Goal: Information Seeking & Learning: Learn about a topic

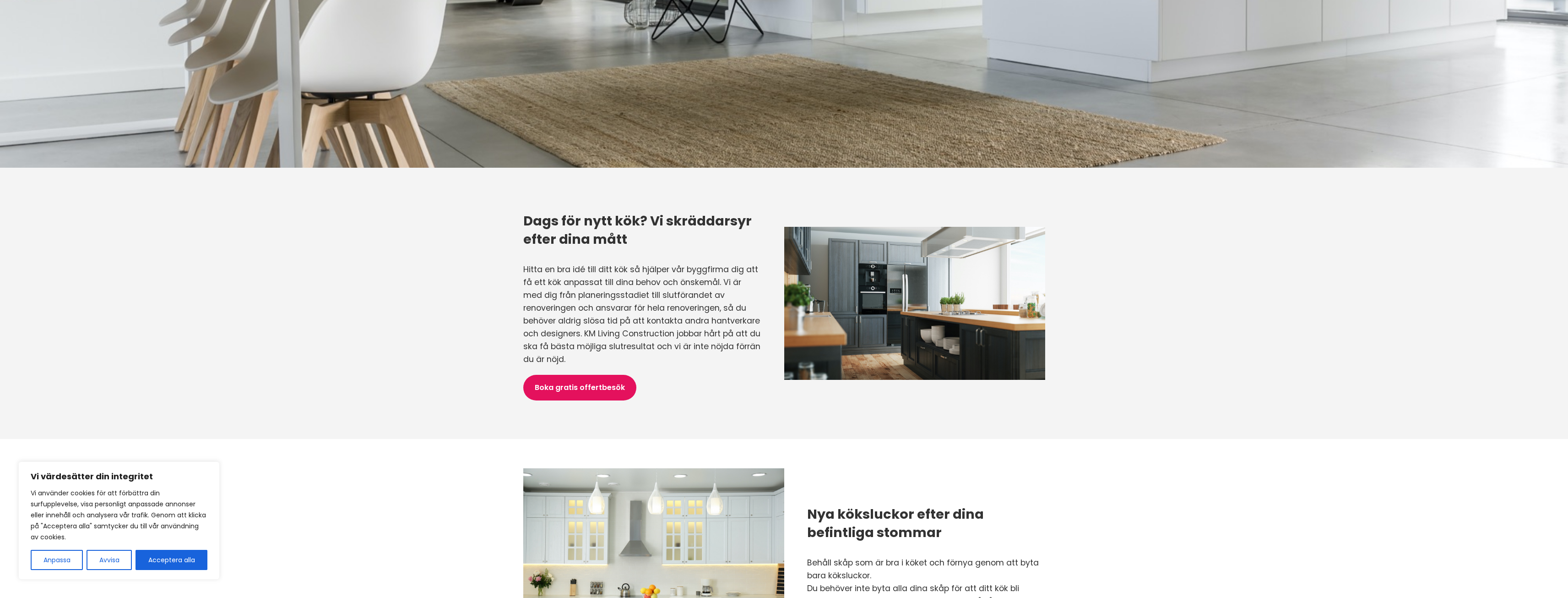
scroll to position [412, 0]
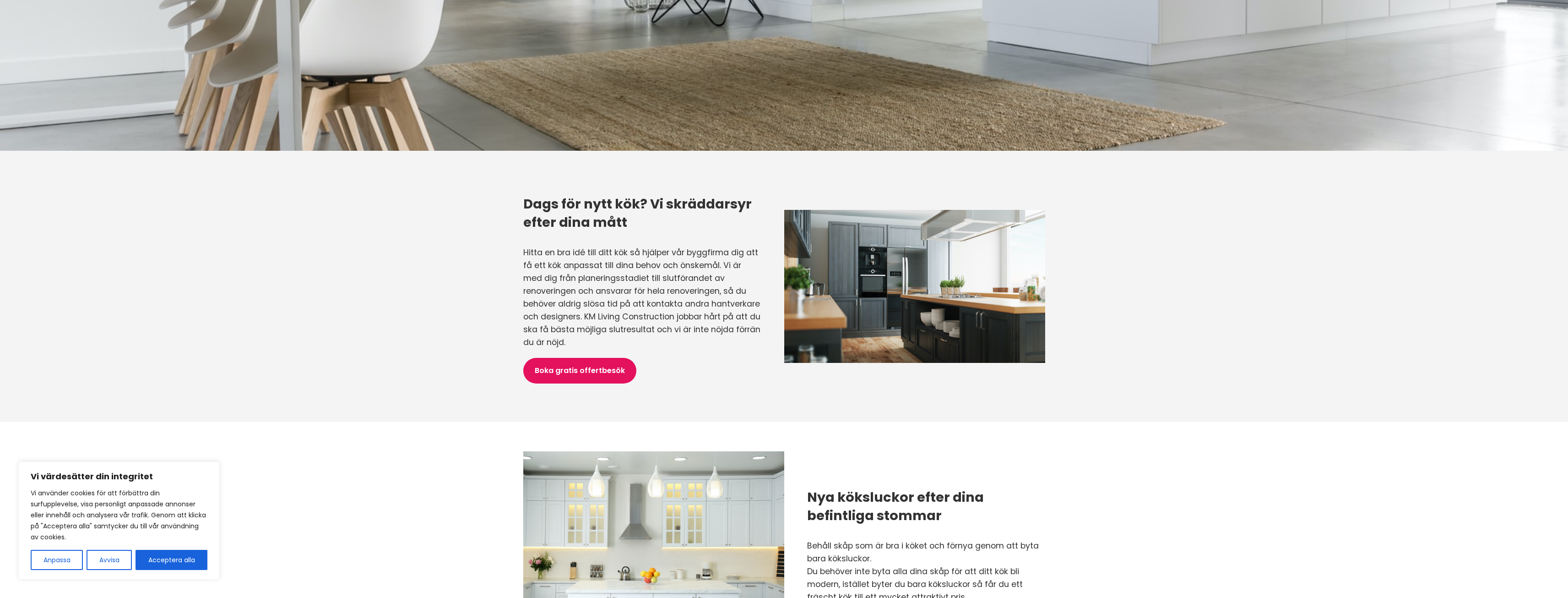
click at [107, 561] on button "Avvisa" at bounding box center [109, 560] width 45 height 20
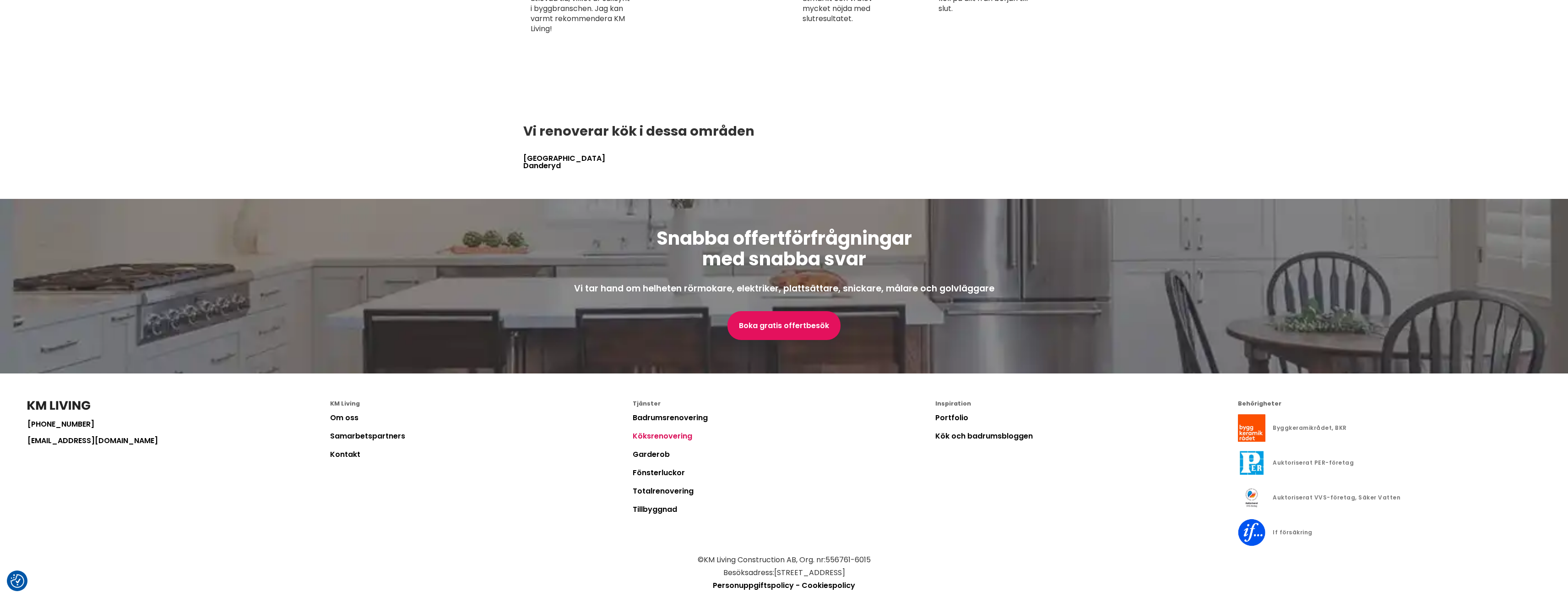
scroll to position [1857, 0]
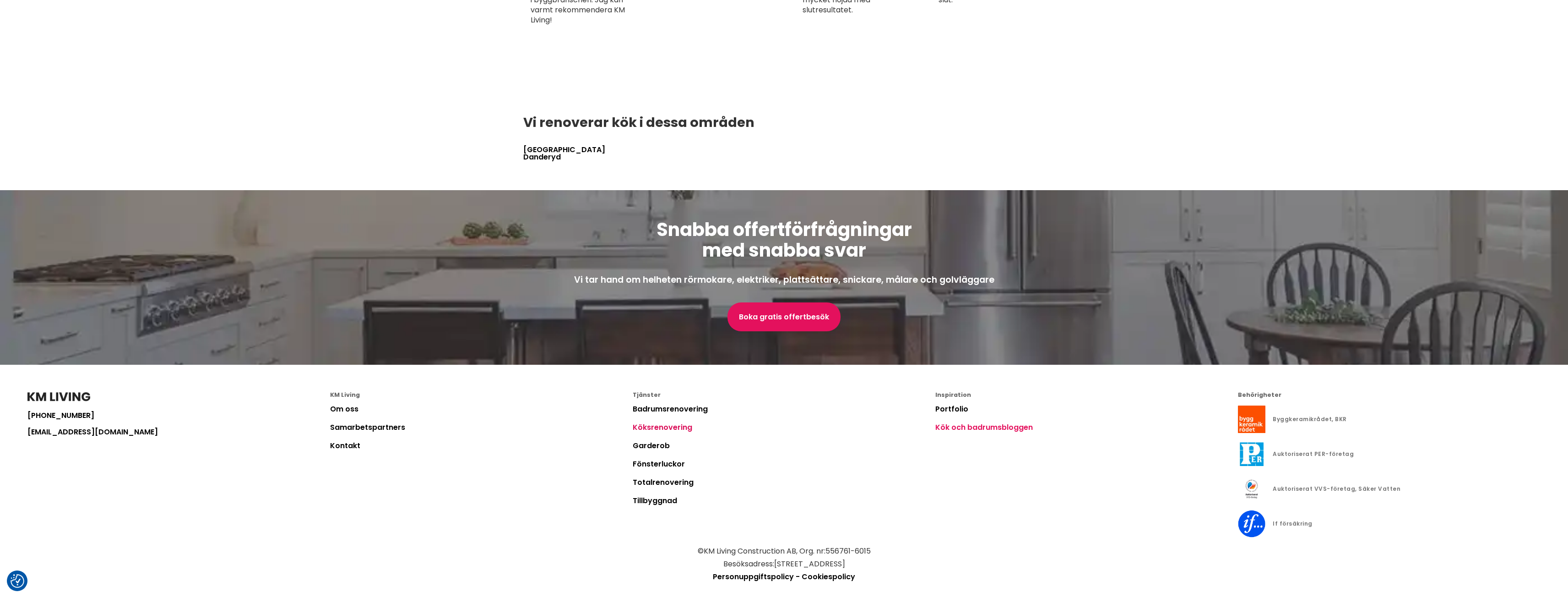
click at [1003, 422] on link "Kök och badrumsbloggen" at bounding box center [984, 427] width 97 height 10
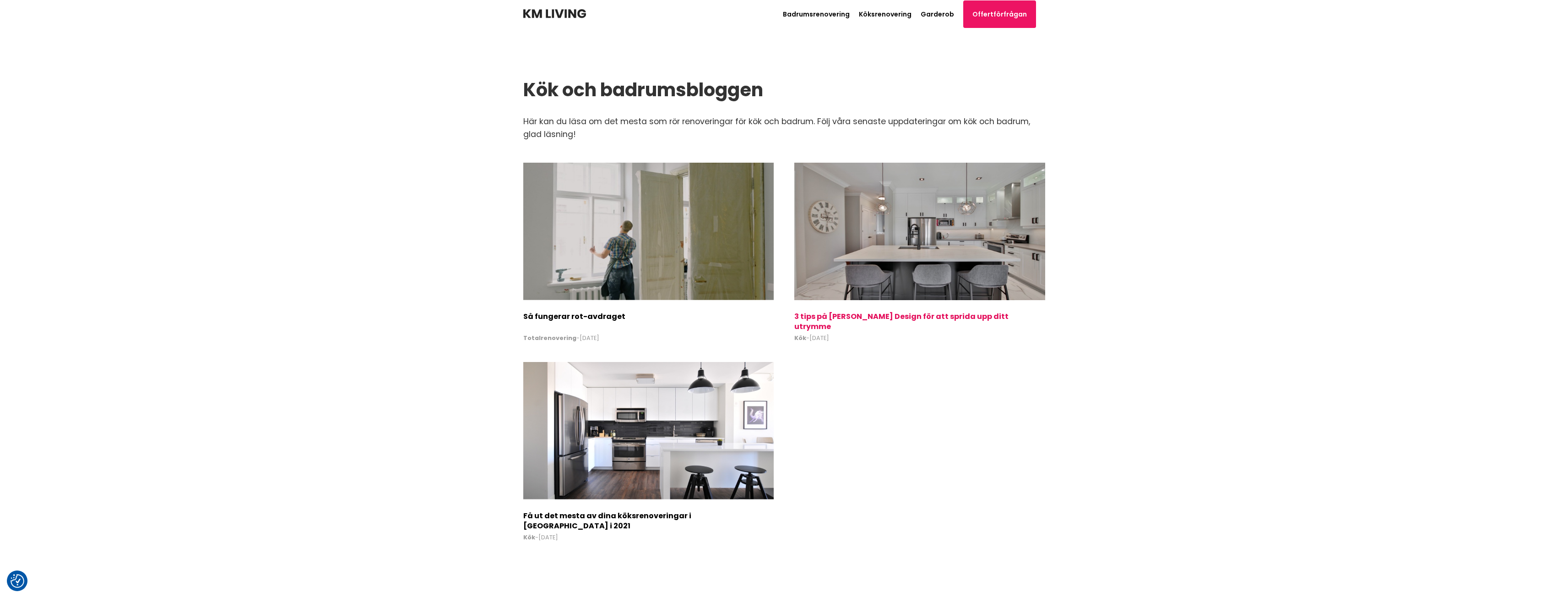
click at [954, 224] on img at bounding box center [919, 231] width 250 height 138
click at [643, 220] on img at bounding box center [648, 231] width 250 height 138
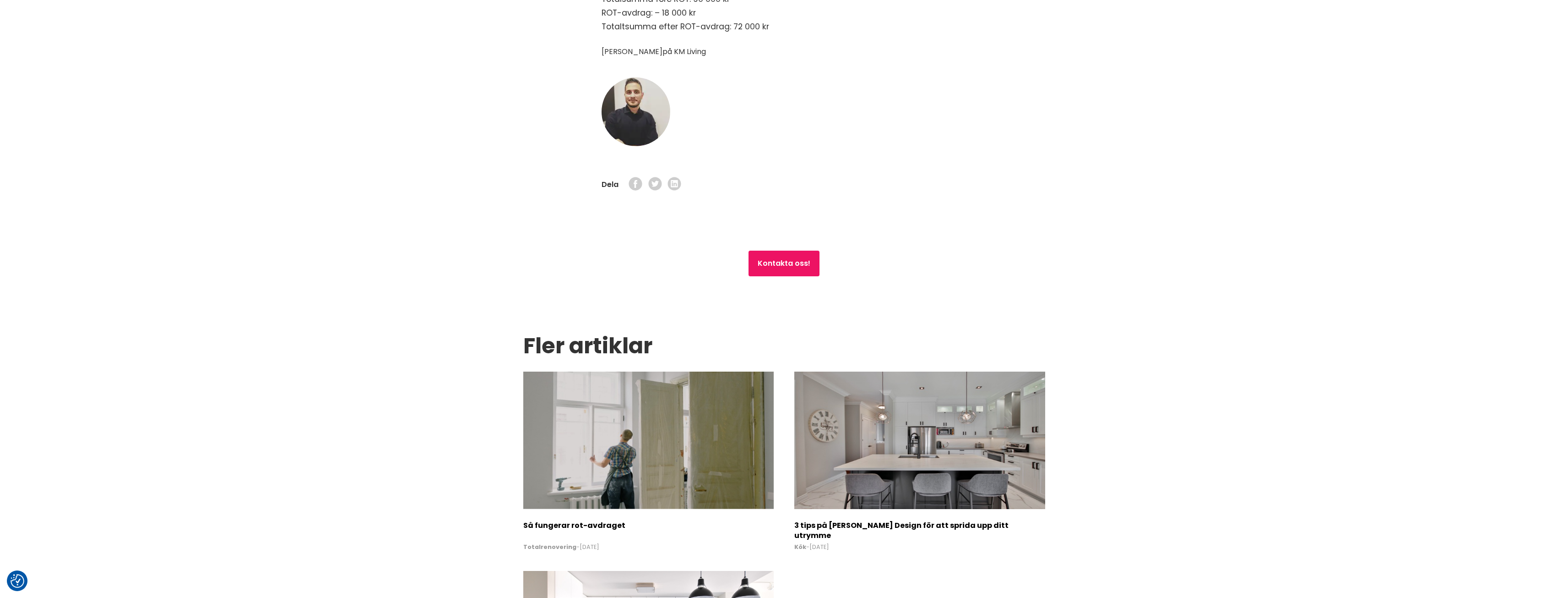
scroll to position [687, 0]
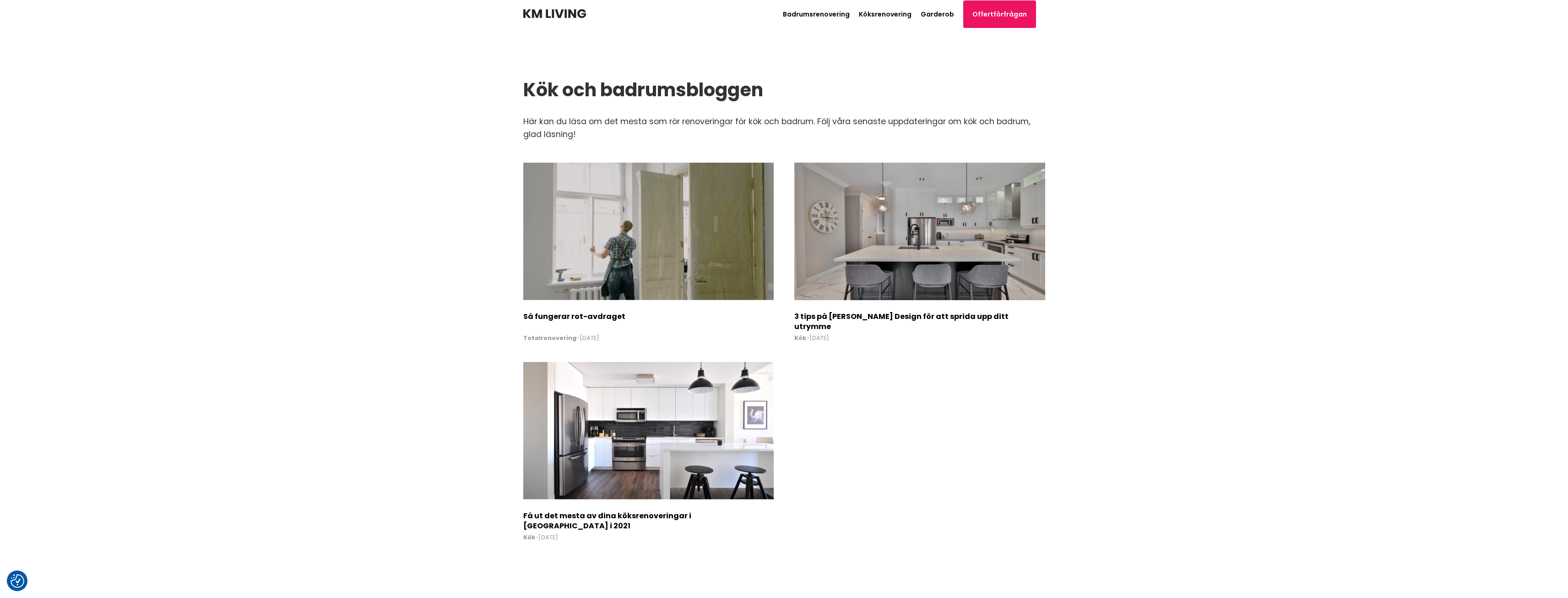
scroll to position [1857, 0]
